Goal: Transaction & Acquisition: Purchase product/service

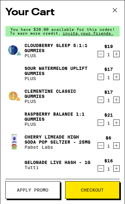
click at [118, 88] on div "Cloudberry SLEEP 5:1:1 Gummies PLUS $19 1 Sour Watermelon UPLIFT Gummies PLUS $…" at bounding box center [62, 110] width 114 height 137
click at [116, 87] on div "Cloudberry SLEEP 5:1:1 Gummies PLUS $19 1 Sour Watermelon UPLIFT Gummies PLUS $…" at bounding box center [62, 110] width 114 height 137
click at [115, 87] on div "Cloudberry SLEEP 5:1:1 Gummies PLUS $19 1 Sour Watermelon UPLIFT Gummies PLUS $…" at bounding box center [62, 110] width 114 height 137
click at [118, 87] on div "Cloudberry SLEEP 5:1:1 Gummies PLUS $19 1 Sour Watermelon UPLIFT Gummies PLUS $…" at bounding box center [62, 110] width 114 height 137
click at [103, 90] on div "$17 1" at bounding box center [108, 96] width 22 height 13
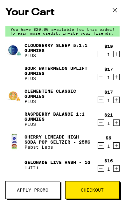
click at [124, 87] on div "Your Cart You have $20.00 available for this order! To earn more credit, invite…" at bounding box center [62, 92] width 124 height 184
click at [118, 17] on button at bounding box center [115, 10] width 20 height 20
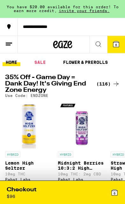
click at [37, 203] on div "Checkout $ 96 6" at bounding box center [62, 192] width 121 height 23
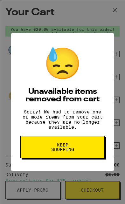
click at [81, 158] on button "Keep Shopping" at bounding box center [62, 147] width 84 height 22
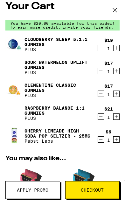
scroll to position [1, 0]
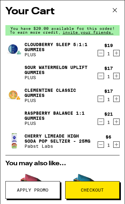
click at [114, 11] on icon at bounding box center [115, 10] width 10 height 10
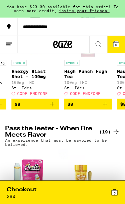
scroll to position [0, 363]
